Goal: Task Accomplishment & Management: Use online tool/utility

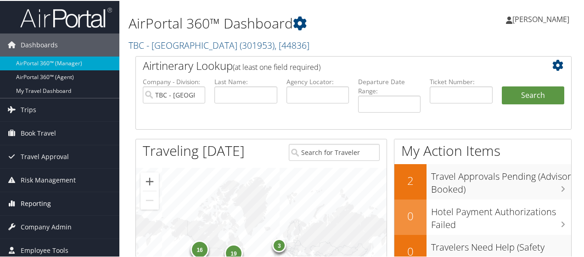
click at [41, 202] on span "Reporting" at bounding box center [36, 202] width 30 height 23
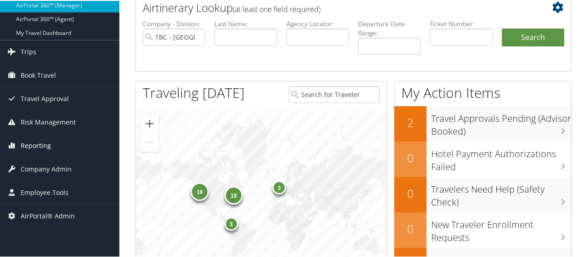
scroll to position [89, 0]
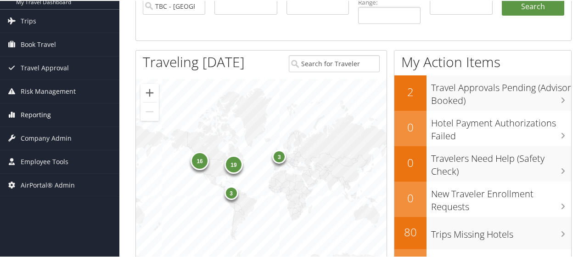
click at [38, 114] on span "Reporting" at bounding box center [36, 113] width 30 height 23
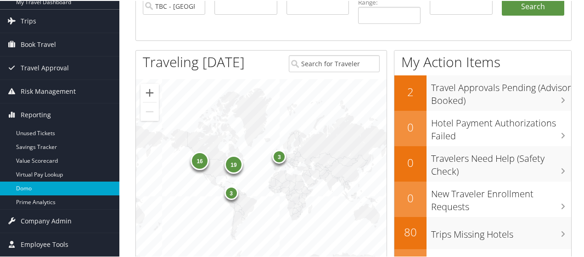
click at [29, 188] on link "Domo" at bounding box center [59, 187] width 119 height 14
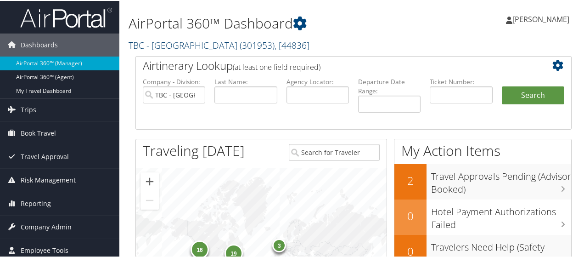
click at [185, 45] on link "TBC - Northeastern University ( 301953 ) , [ 44836 ]" at bounding box center [219, 44] width 181 height 12
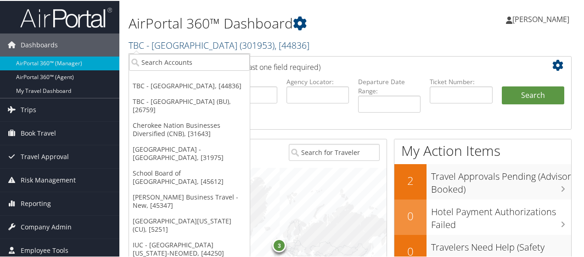
scroll to position [34, 0]
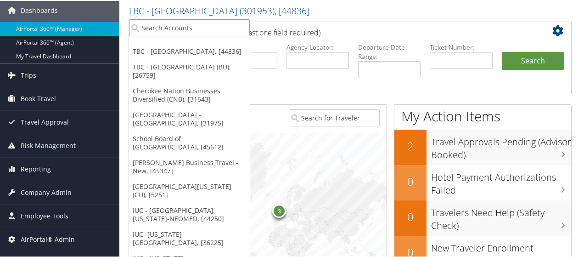
click at [188, 30] on input "search" at bounding box center [189, 26] width 121 height 17
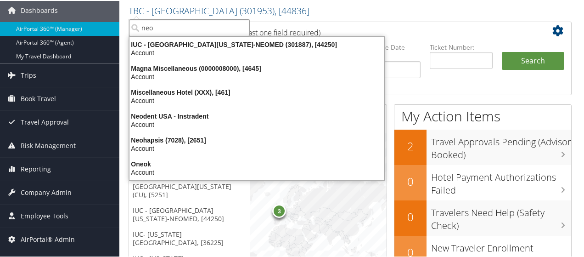
type input "neom"
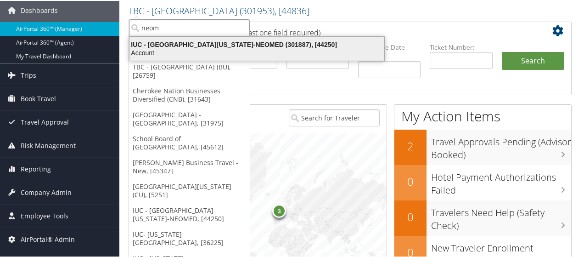
click at [172, 39] on div "IUC - Northeast Ohio Medical University-NEOMED (301887), [44250]" at bounding box center [257, 43] width 266 height 8
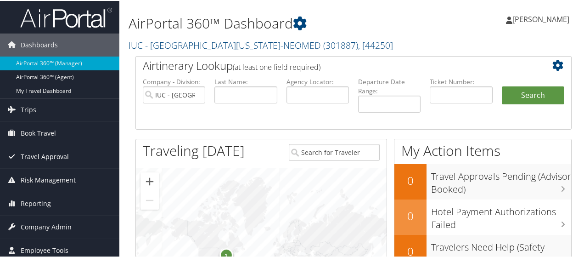
click at [50, 155] on span "Travel Approval" at bounding box center [45, 155] width 48 height 23
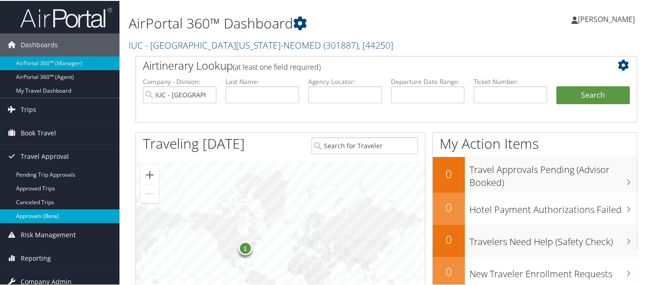
drag, startPoint x: 346, startPoint y: 0, endPoint x: 38, endPoint y: 215, distance: 375.8
click at [38, 215] on link "Approvals (Beta)" at bounding box center [59, 215] width 119 height 14
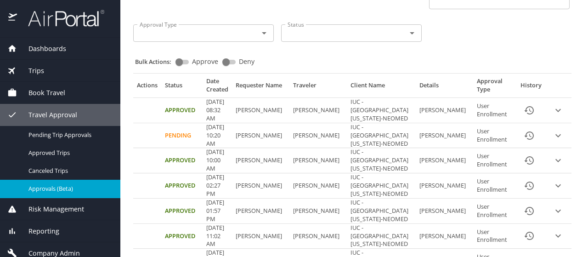
scroll to position [82, 0]
